Goal: Task Accomplishment & Management: Manage account settings

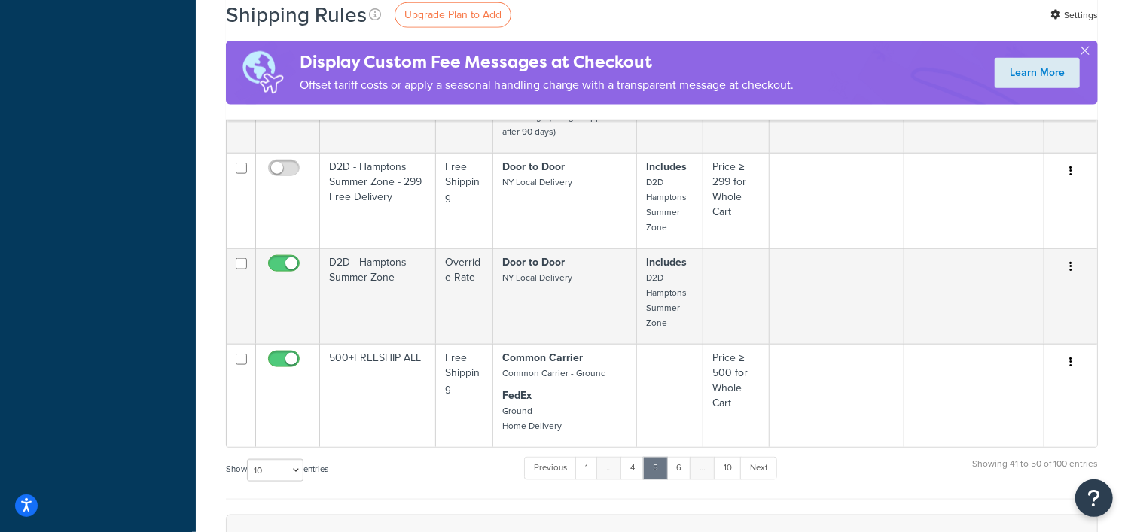
scroll to position [1223, 0]
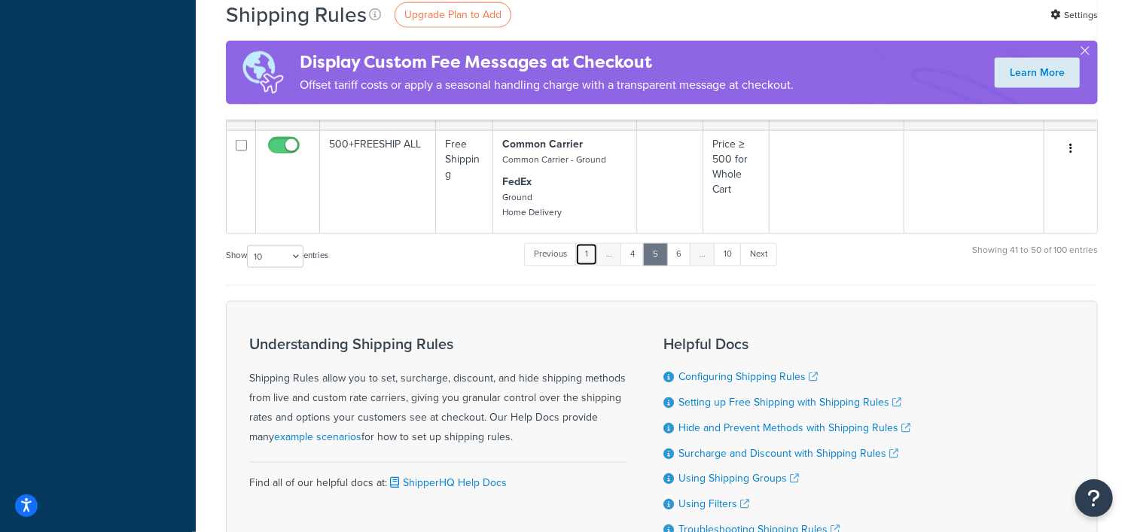
click at [587, 246] on link "1" at bounding box center [586, 254] width 23 height 23
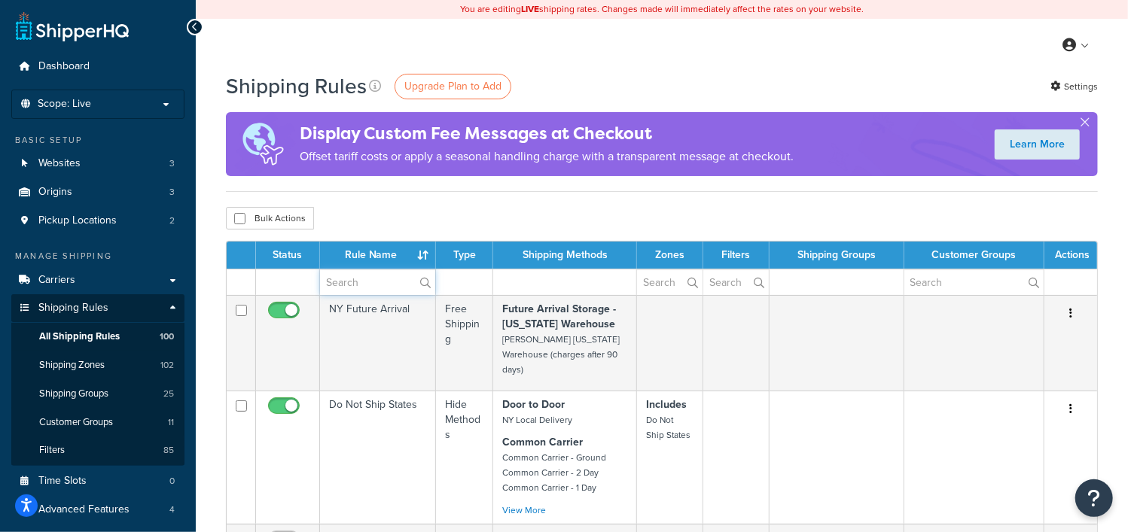
click at [365, 283] on input "text" at bounding box center [377, 283] width 115 height 26
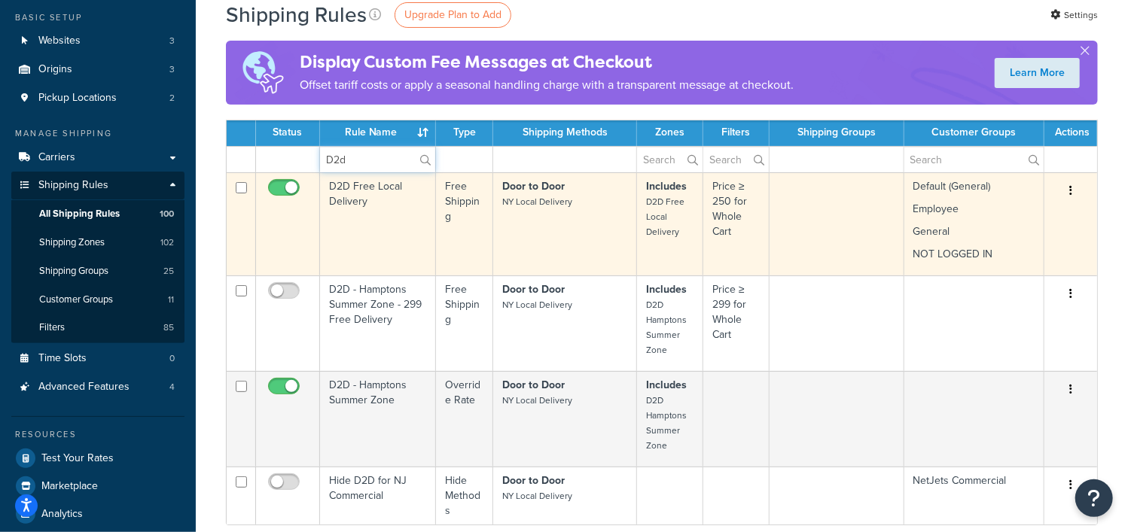
scroll to position [93, 0]
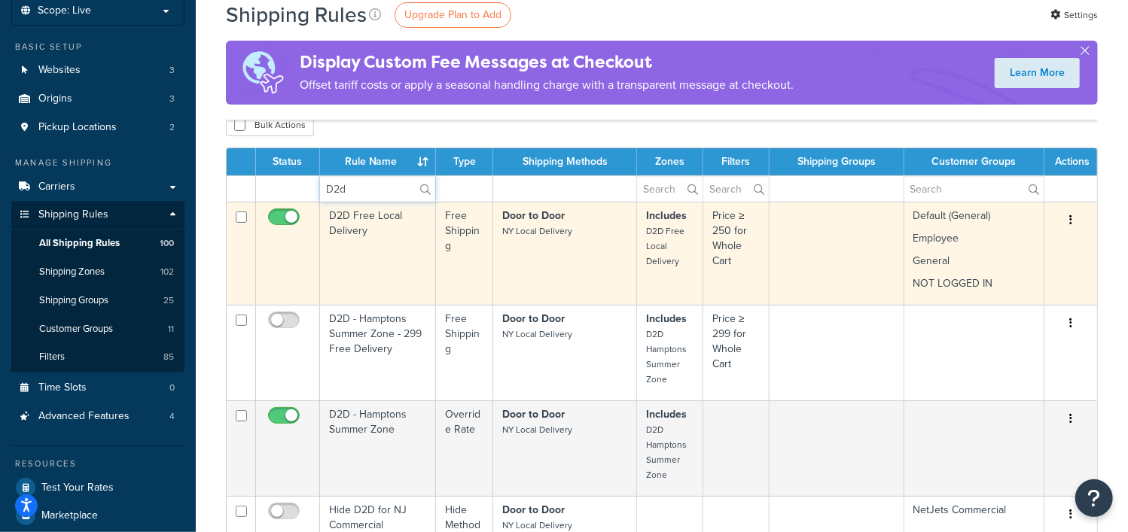
type input "D2d"
click at [1068, 221] on button "button" at bounding box center [1070, 221] width 21 height 24
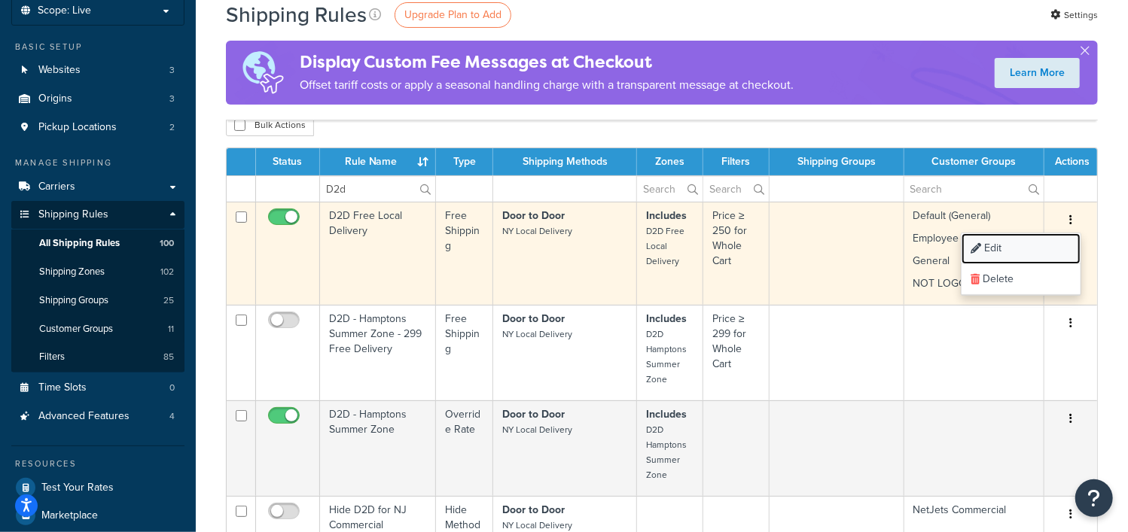
click at [1002, 245] on link "Edit" at bounding box center [1020, 248] width 119 height 31
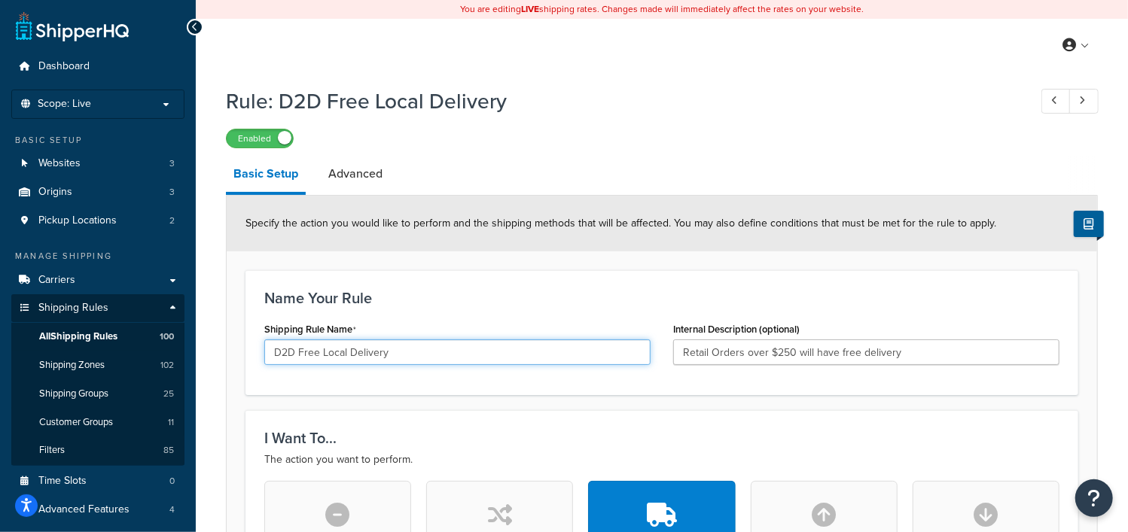
click at [339, 357] on input "D2D Free Local Delivery" at bounding box center [457, 353] width 386 height 26
click at [373, 352] on input "D2D Free Delivery" at bounding box center [457, 353] width 386 height 26
type input "D2D Free Delivery $500+"
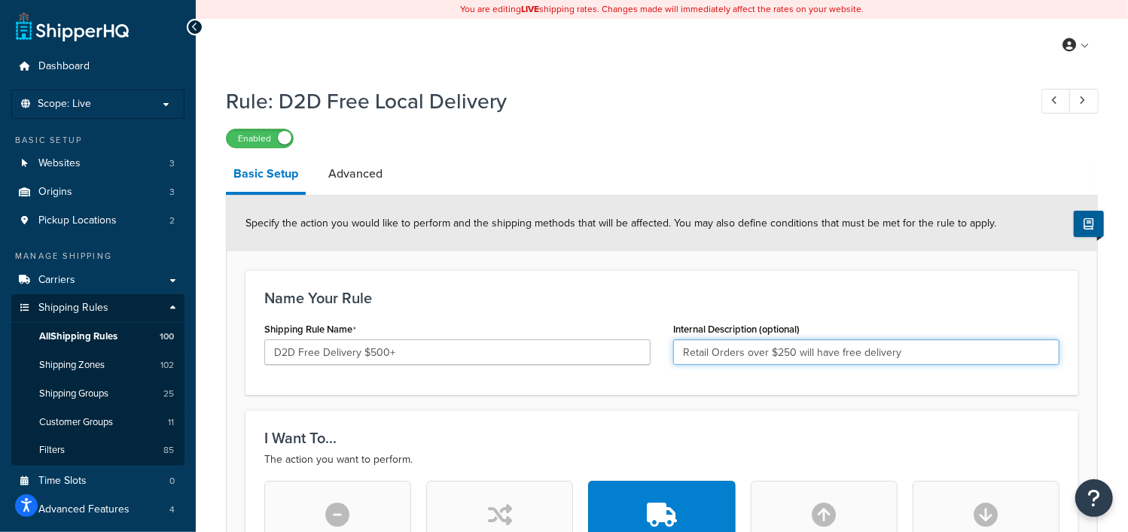
drag, startPoint x: 747, startPoint y: 355, endPoint x: 791, endPoint y: 349, distance: 44.1
click at [791, 349] on input "Retail Orders over $250 will have free delivery" at bounding box center [866, 353] width 386 height 26
click at [922, 351] on input "Orders with Subtotal $500 and above will have free delivery" at bounding box center [866, 353] width 386 height 26
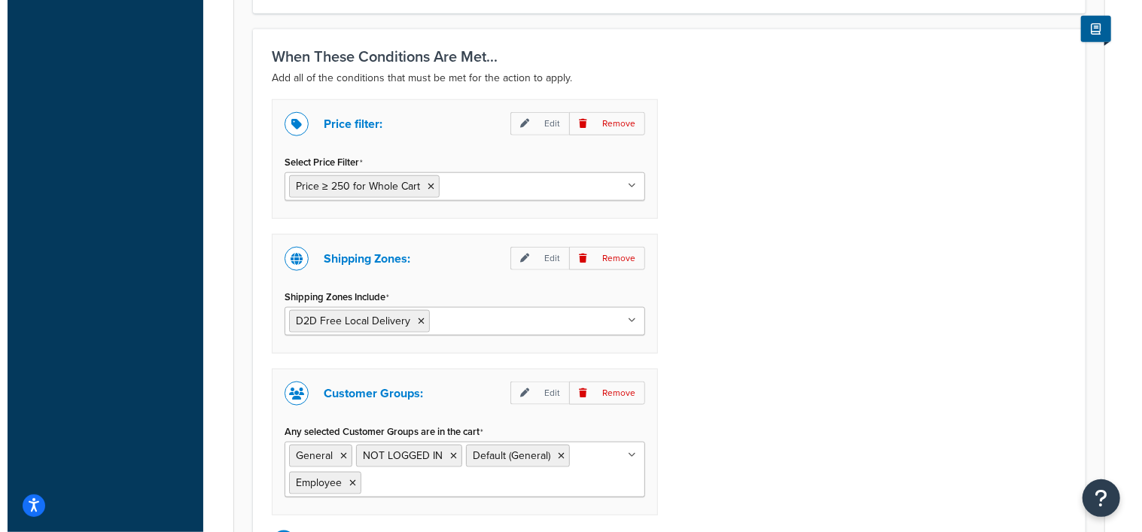
scroll to position [941, 0]
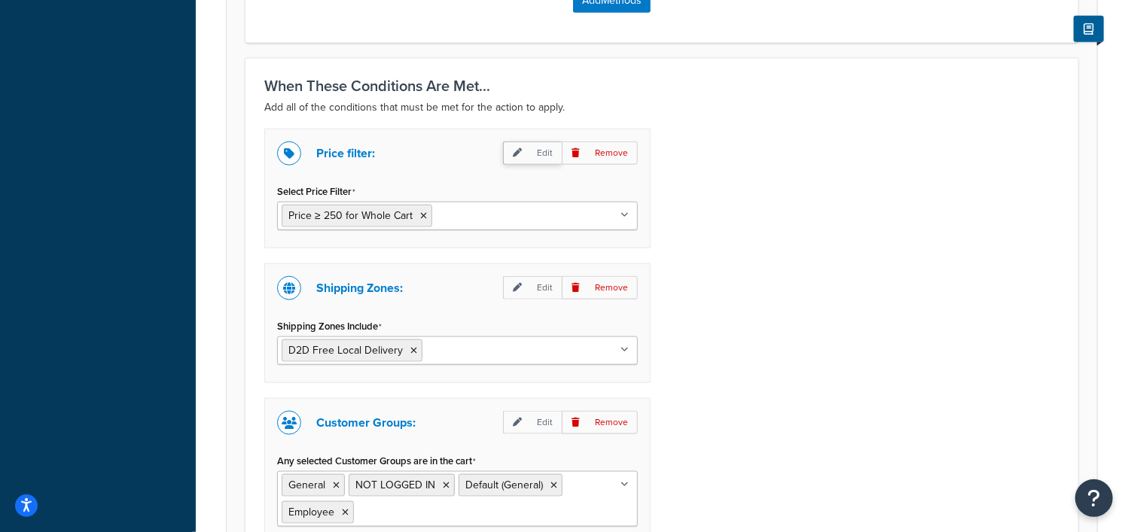
click at [547, 152] on p "Edit" at bounding box center [532, 153] width 59 height 23
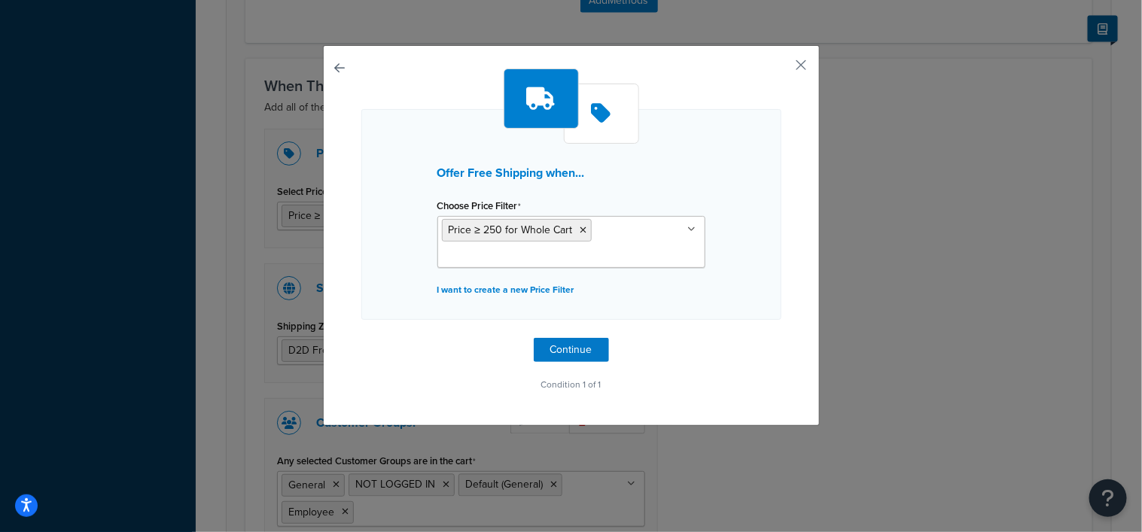
click at [688, 227] on icon at bounding box center [692, 229] width 8 height 9
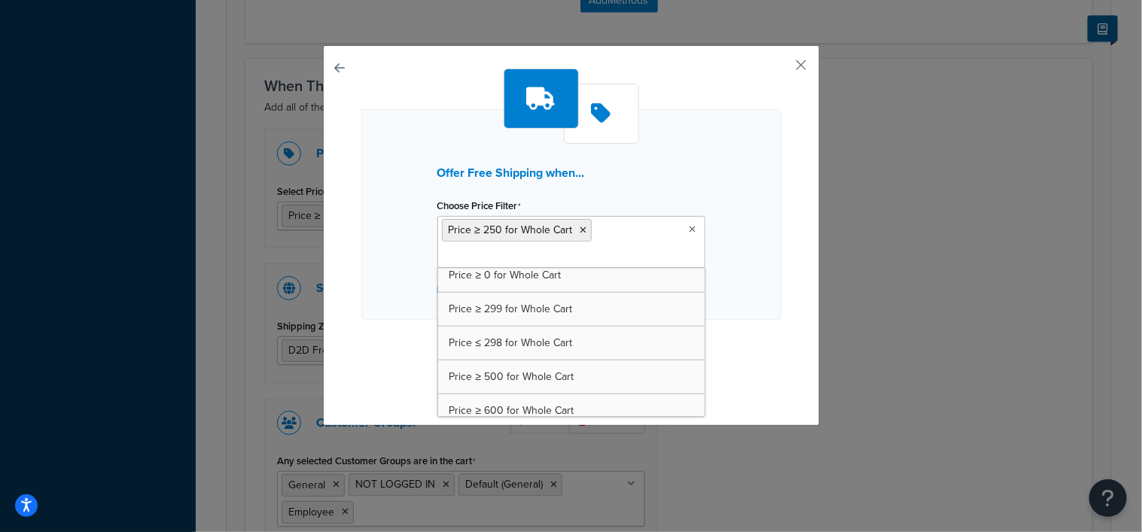
scroll to position [639, 0]
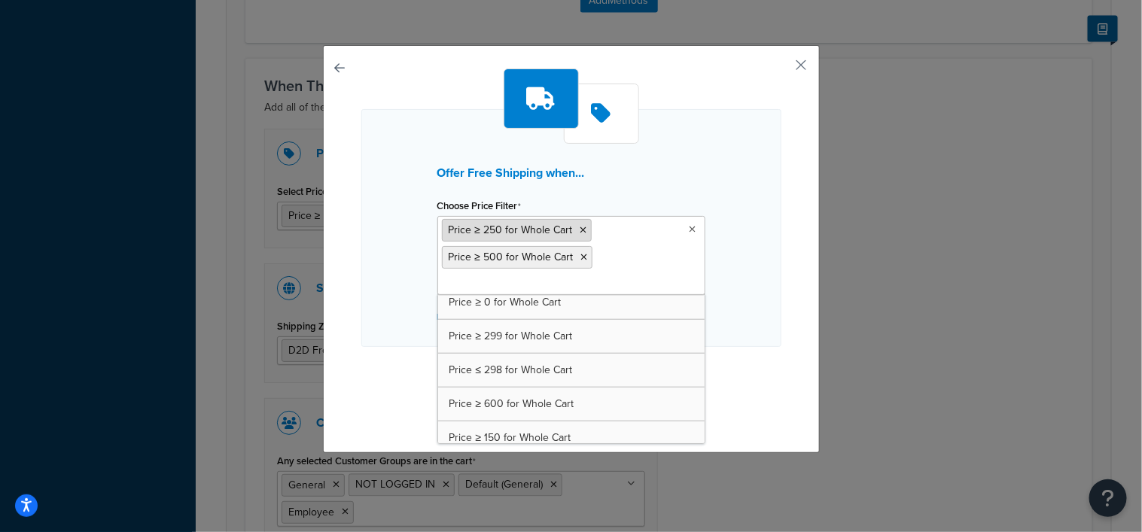
click at [580, 232] on icon at bounding box center [583, 230] width 7 height 9
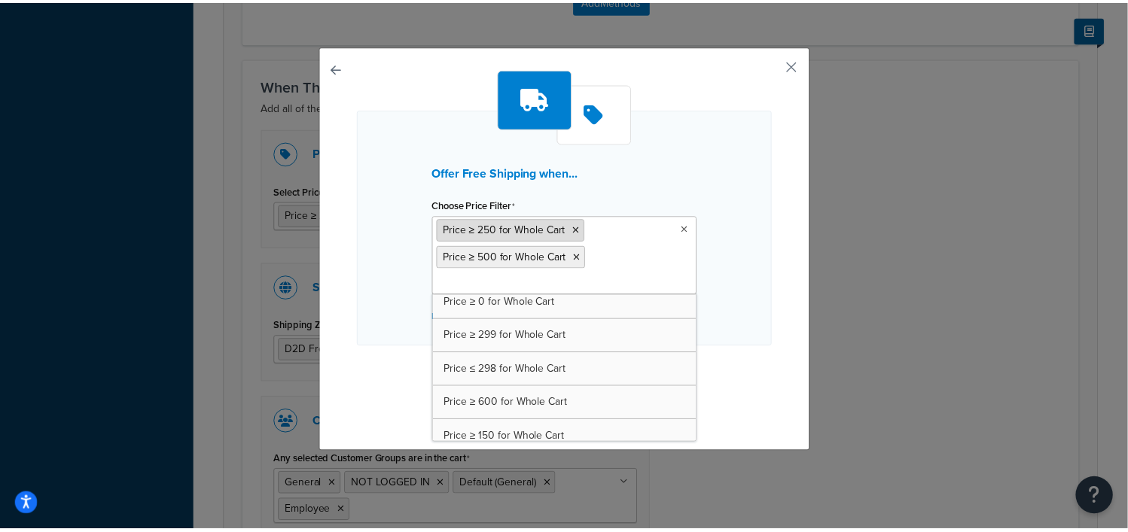
scroll to position [673, 0]
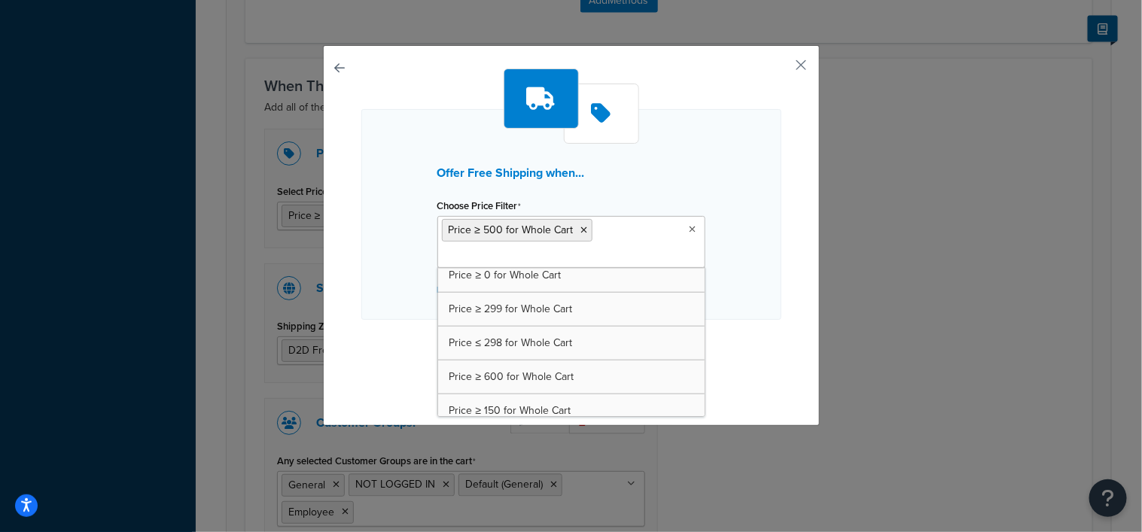
click at [781, 264] on div "Offer Free Shipping when... Choose Price Filter Price ≥ 500 for Whole Cart 1500…" at bounding box center [571, 235] width 497 height 381
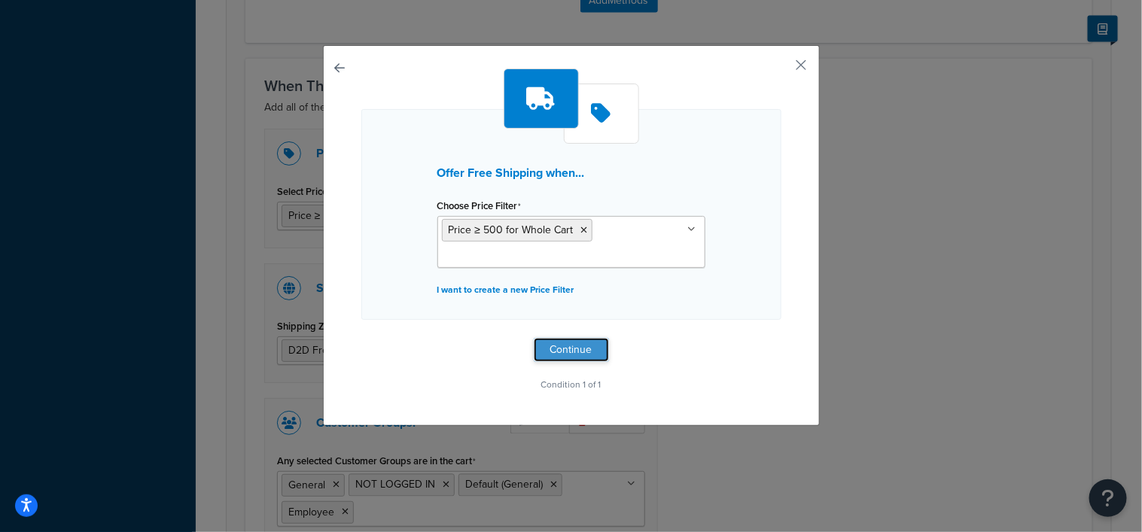
click at [569, 346] on button "Continue" at bounding box center [571, 350] width 75 height 24
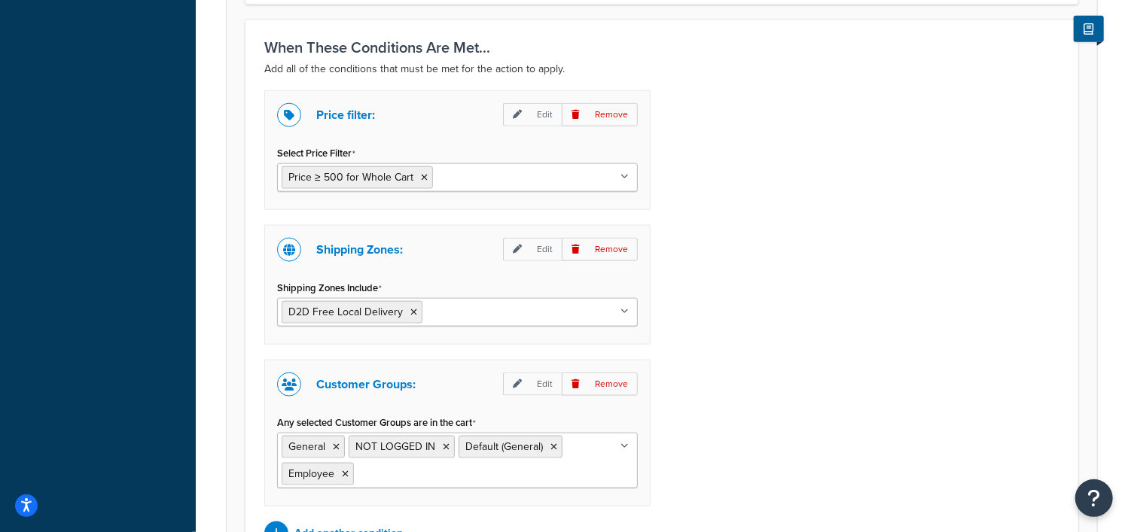
scroll to position [941, 0]
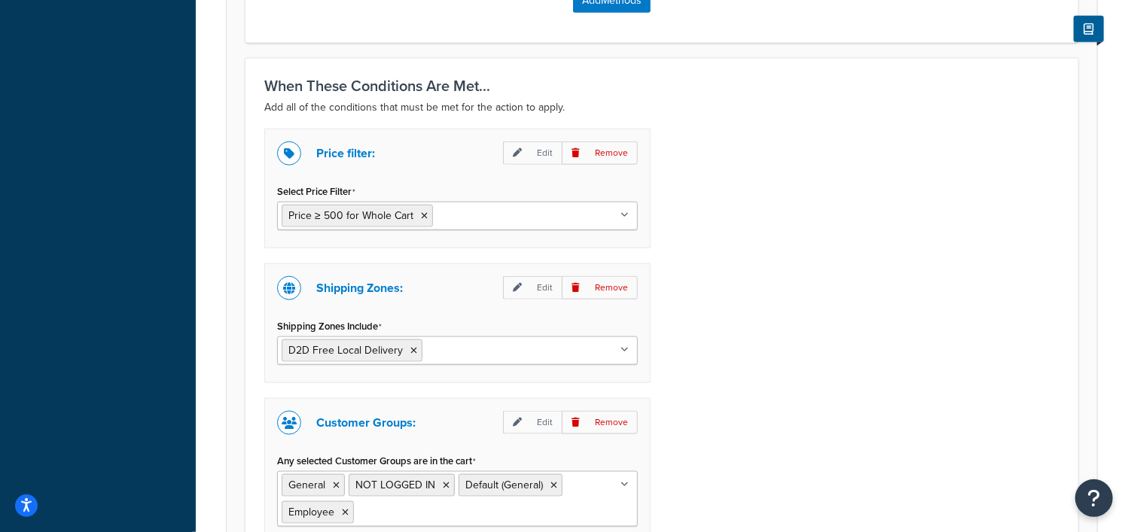
click at [621, 207] on ul "Price ≥ 500 for Whole Cart" at bounding box center [457, 216] width 361 height 29
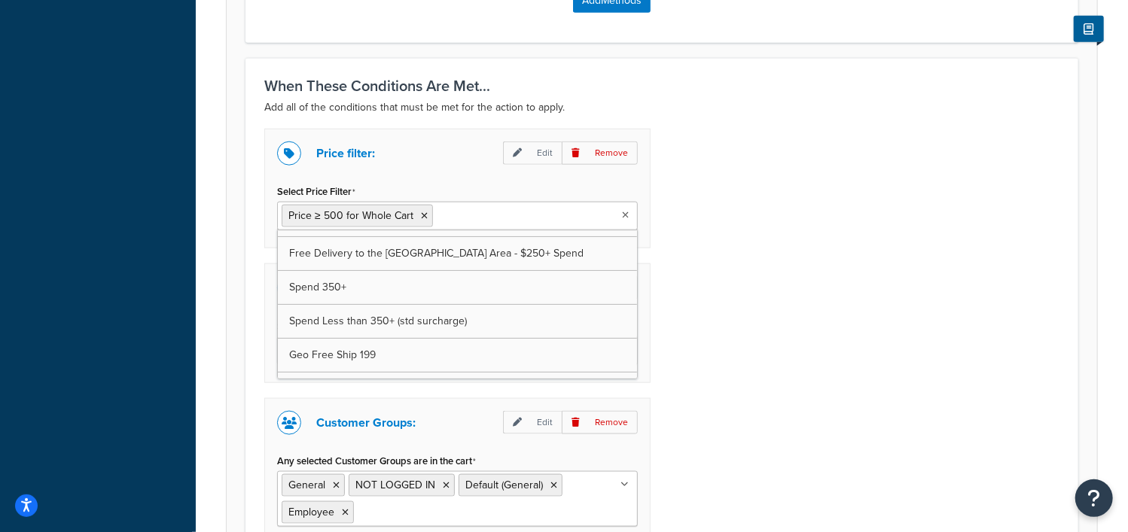
scroll to position [282, 0]
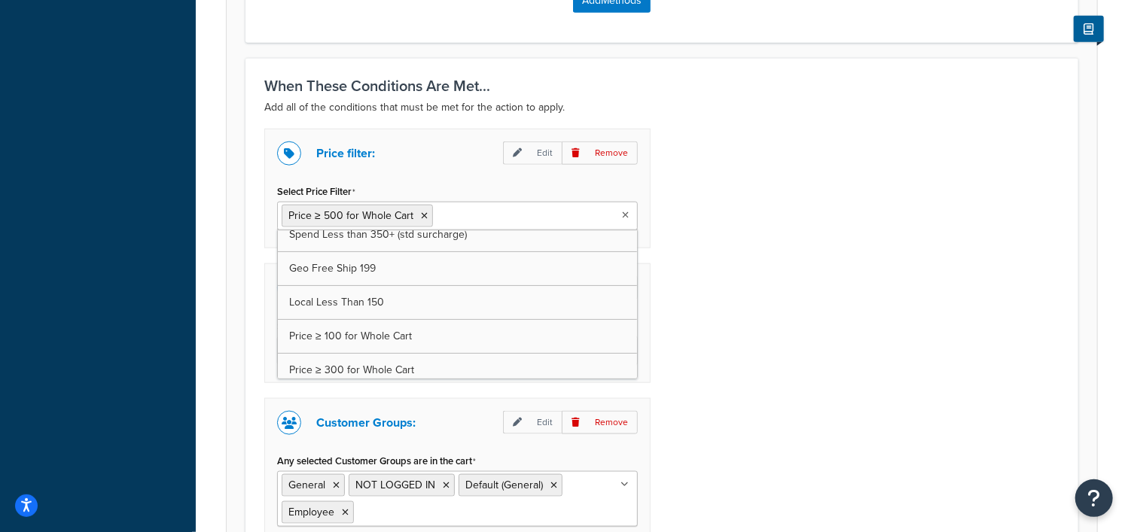
click at [883, 352] on div "Price filter: Edit Remove Select Price Filter Price ≥ 500 for Whole Cart 1500 D…" at bounding box center [662, 356] width 818 height 455
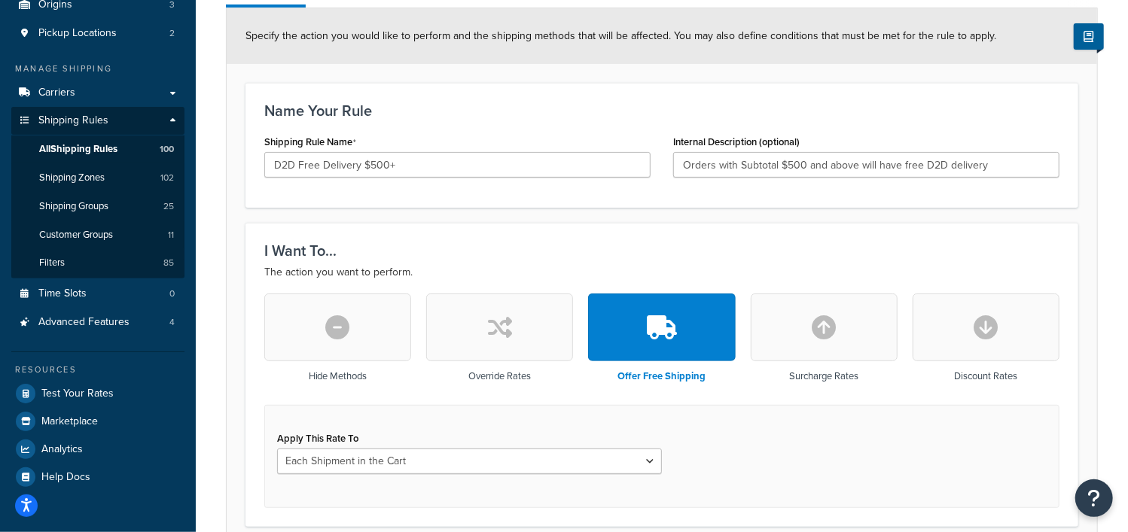
scroll to position [0, 0]
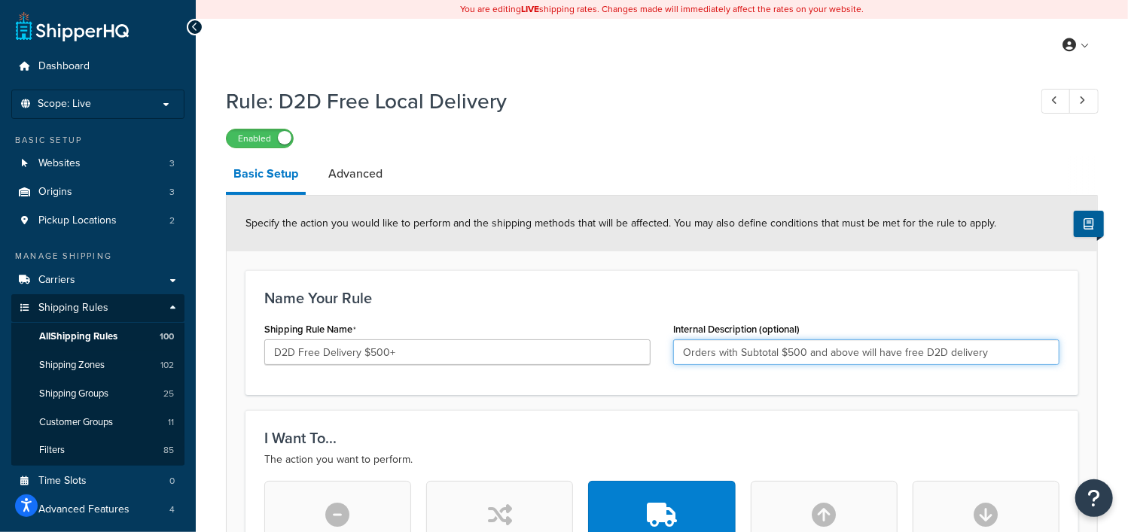
click at [757, 358] on input "Orders with Subtotal $500 and above will have free D2D delivery" at bounding box center [866, 353] width 386 height 26
type input "Orders with Cart $500 and above will have free D2D delivery"
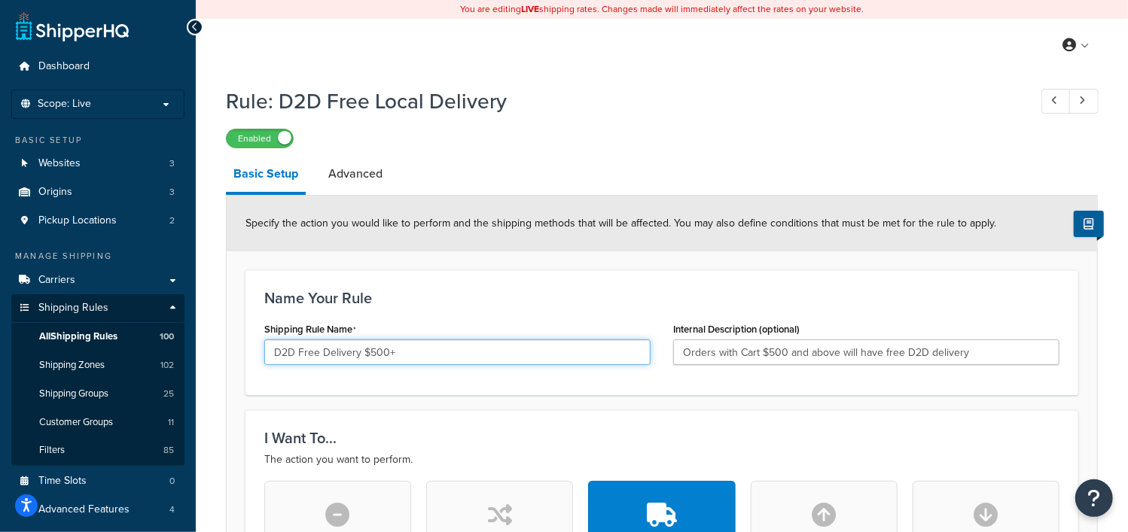
click at [361, 356] on input "D2D Free Delivery $500+" at bounding box center [457, 353] width 386 height 26
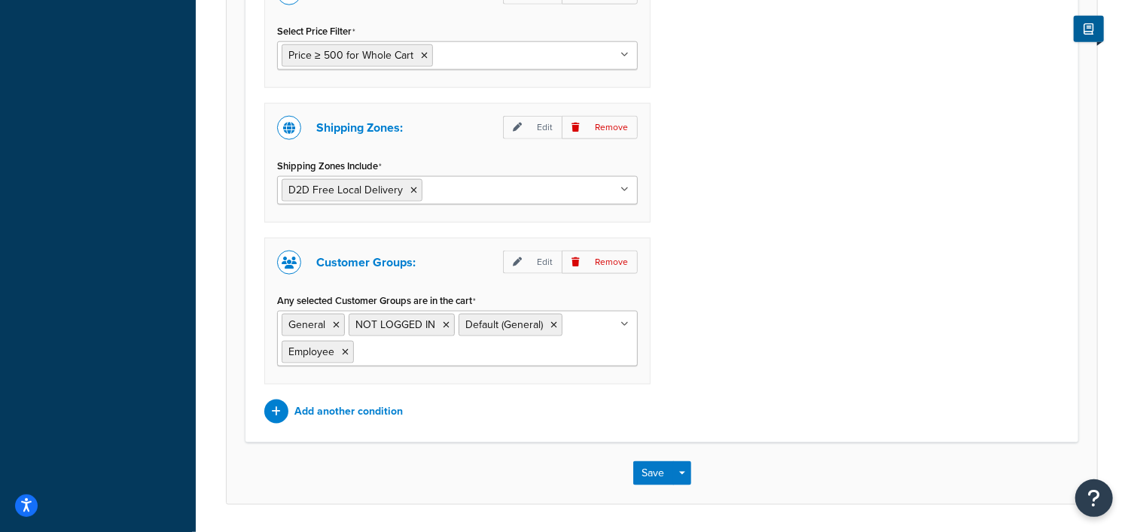
scroll to position [1144, 0]
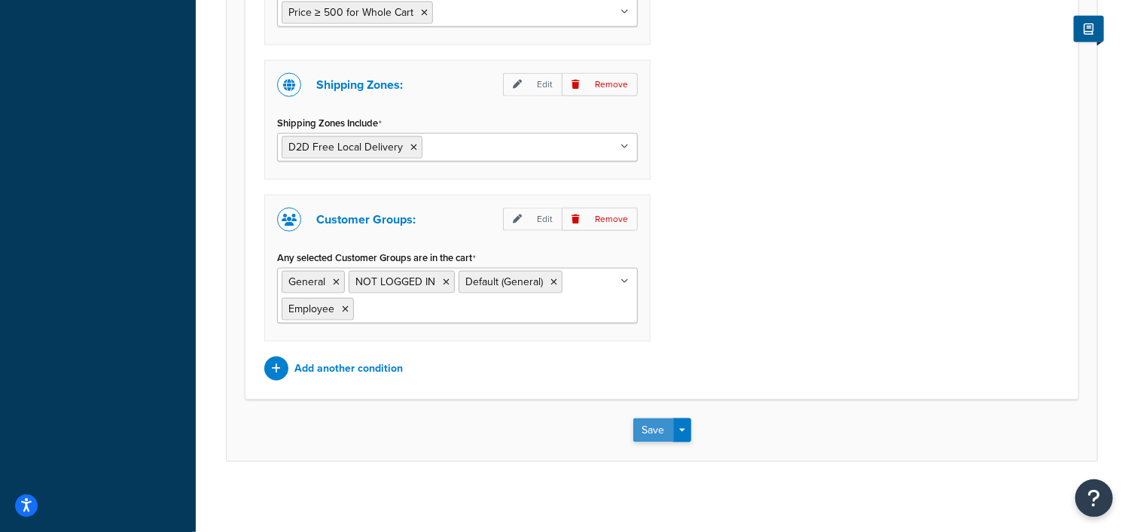
type input "D2D Free Delivery on $500+"
click at [641, 428] on button "Save" at bounding box center [653, 431] width 41 height 24
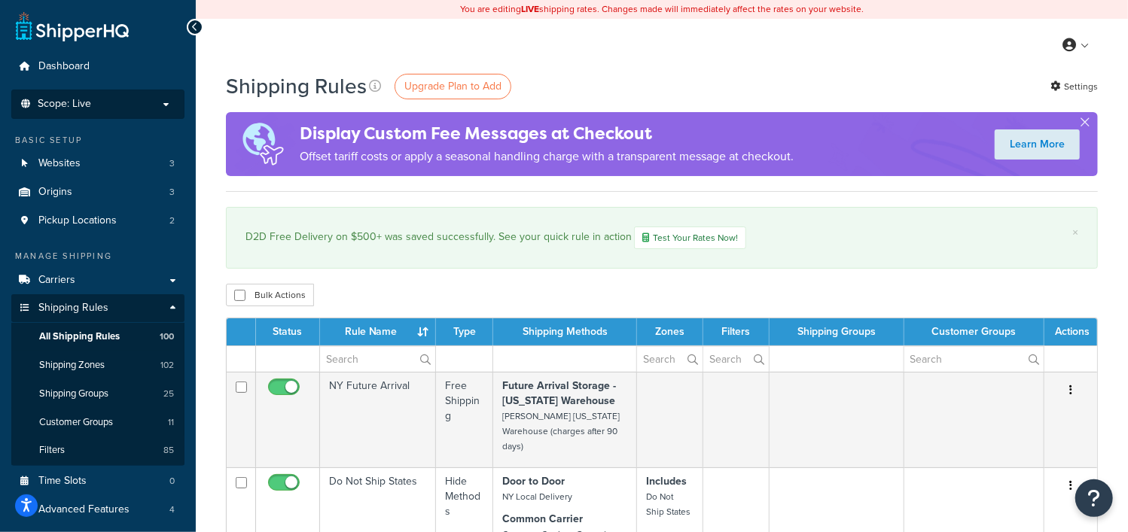
click at [134, 107] on p "Scope: Live" at bounding box center [98, 104] width 160 height 13
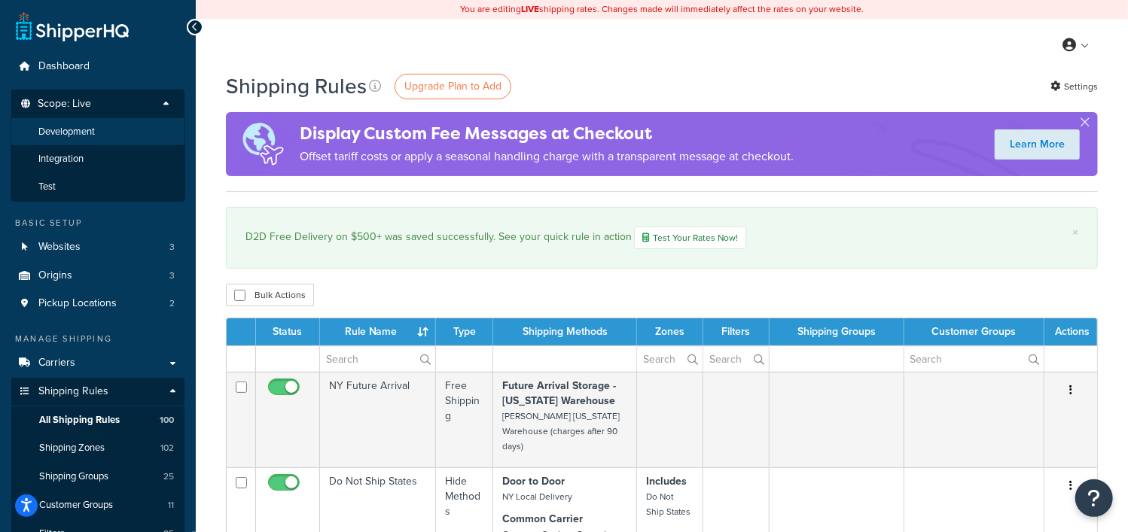
click at [65, 132] on span "Development" at bounding box center [66, 132] width 56 height 13
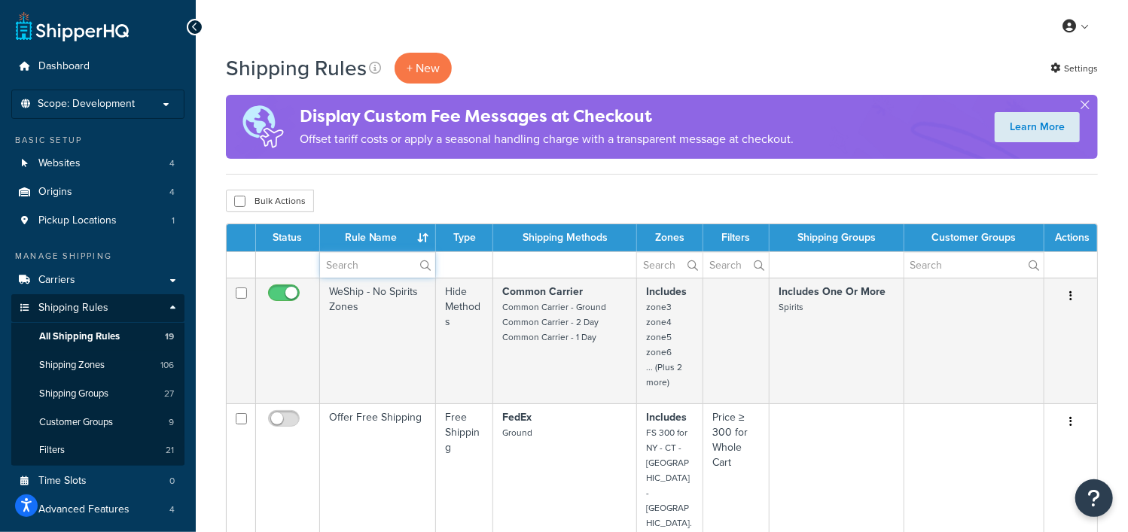
click at [354, 265] on input "text" at bounding box center [377, 265] width 115 height 26
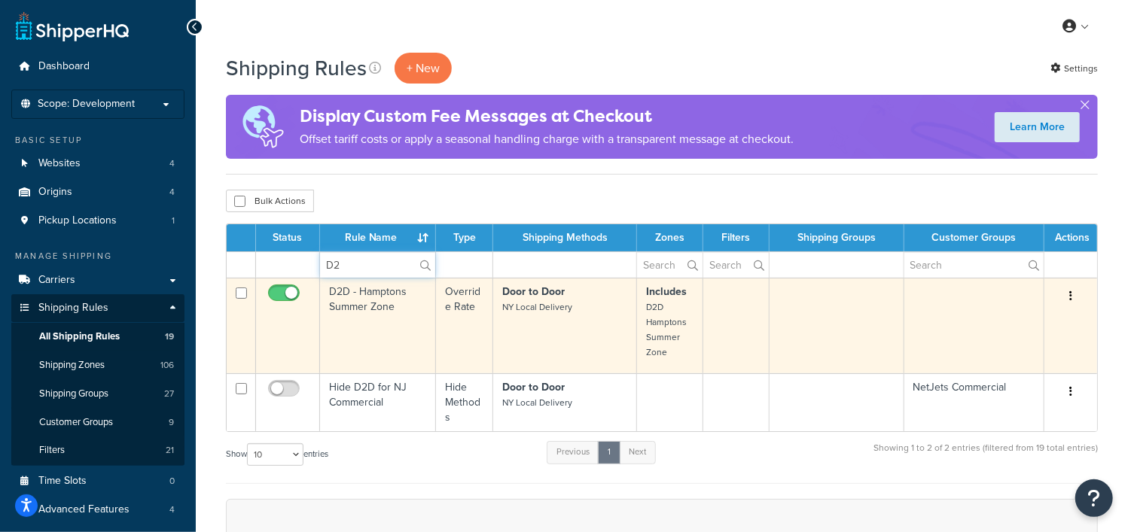
type input "D"
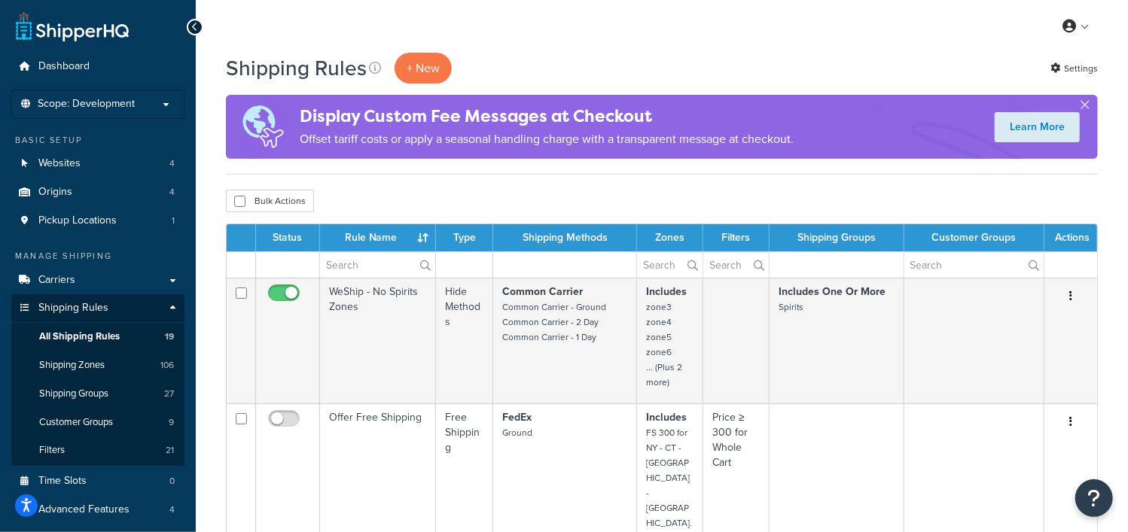
click at [535, 35] on div "My Profile Billing Global Settings Contact Us Logout" at bounding box center [662, 26] width 932 height 53
